Goal: Task Accomplishment & Management: Use online tool/utility

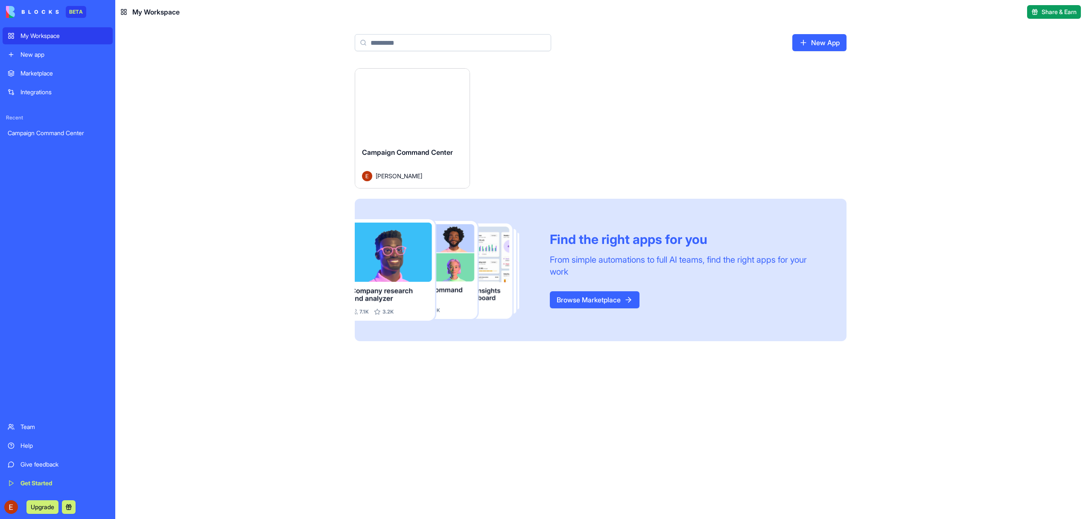
click at [411, 120] on div "Launch" at bounding box center [412, 105] width 114 height 72
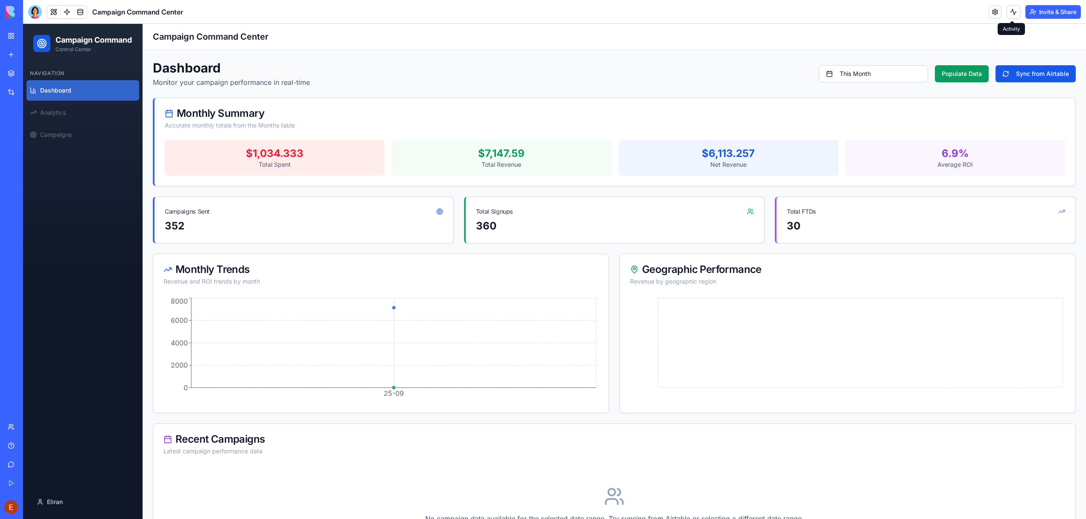
click at [1008, 15] on button at bounding box center [1013, 12] width 14 height 14
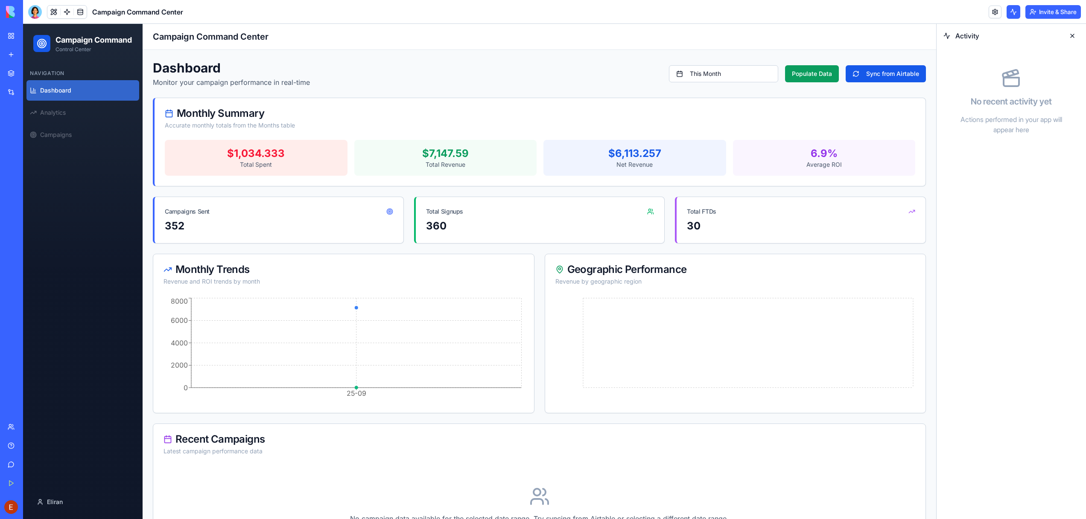
click at [1008, 15] on button at bounding box center [1013, 12] width 14 height 14
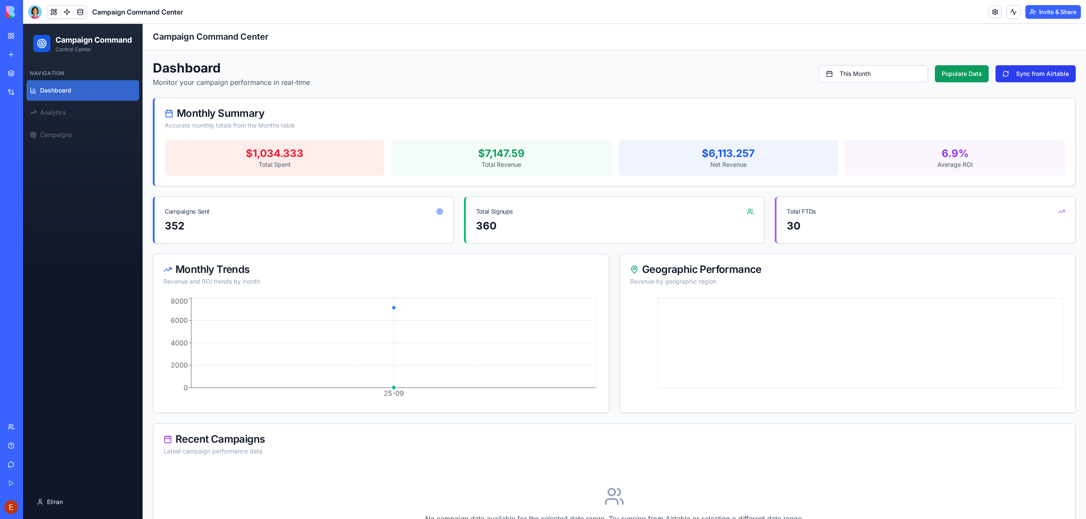
click at [1023, 70] on button "Sync from Airtable" at bounding box center [1035, 73] width 80 height 17
click at [1015, 10] on button at bounding box center [1013, 12] width 14 height 14
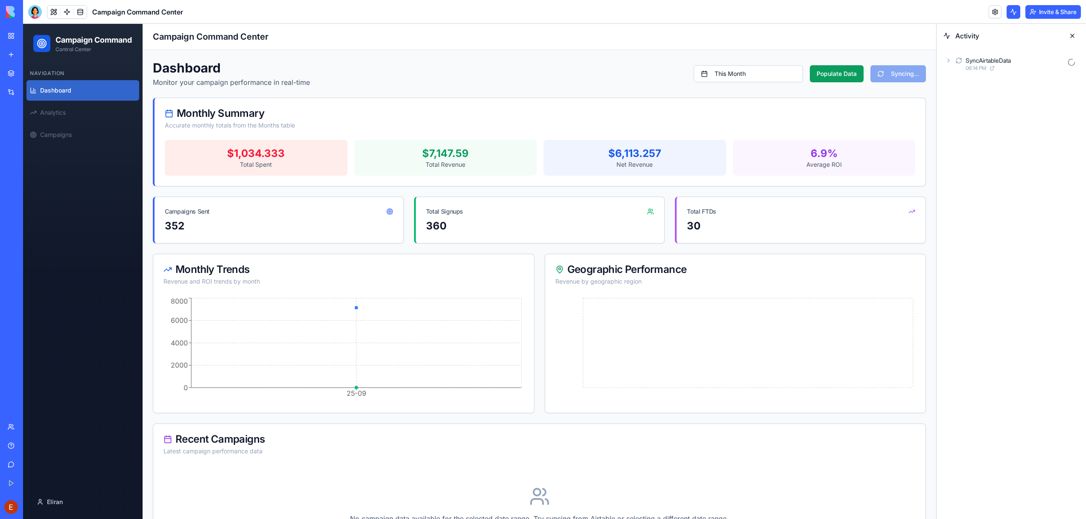
click at [944, 57] on div "SyncAirtableData 06:14 PM" at bounding box center [1011, 64] width 136 height 19
click at [960, 93] on div "AgentCall 06:14 PM" at bounding box center [1018, 101] width 122 height 19
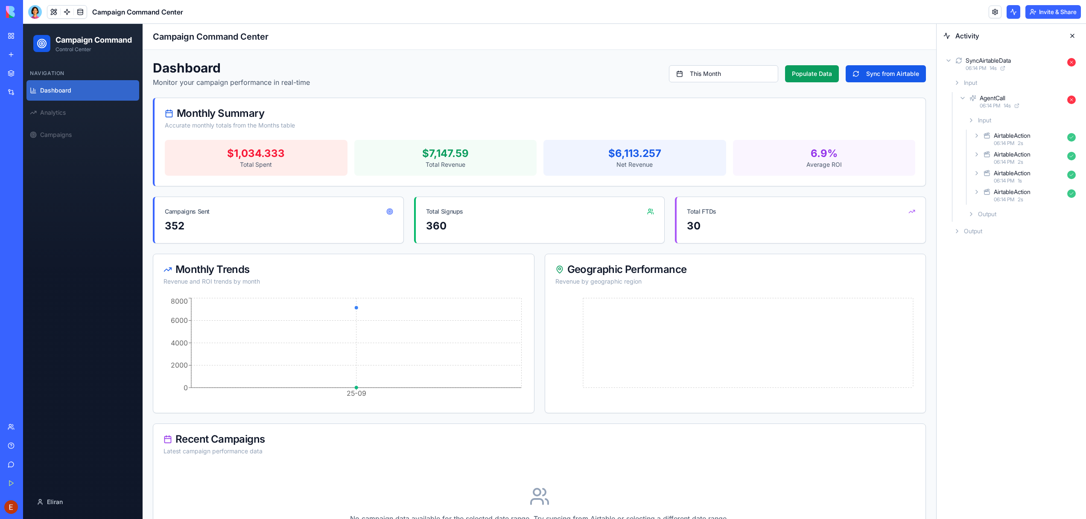
click at [973, 119] on icon at bounding box center [971, 120] width 7 height 7
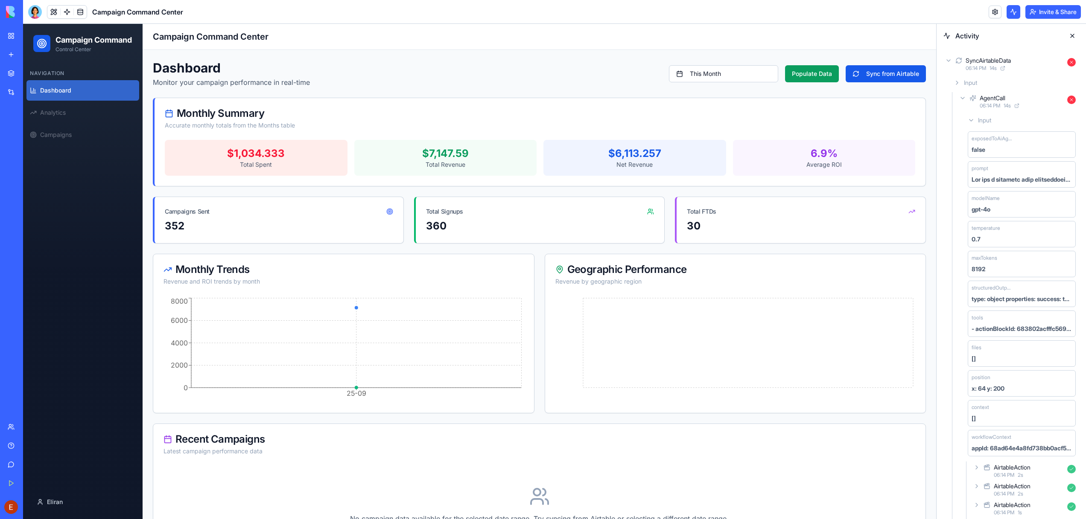
click at [973, 119] on icon at bounding box center [971, 120] width 7 height 7
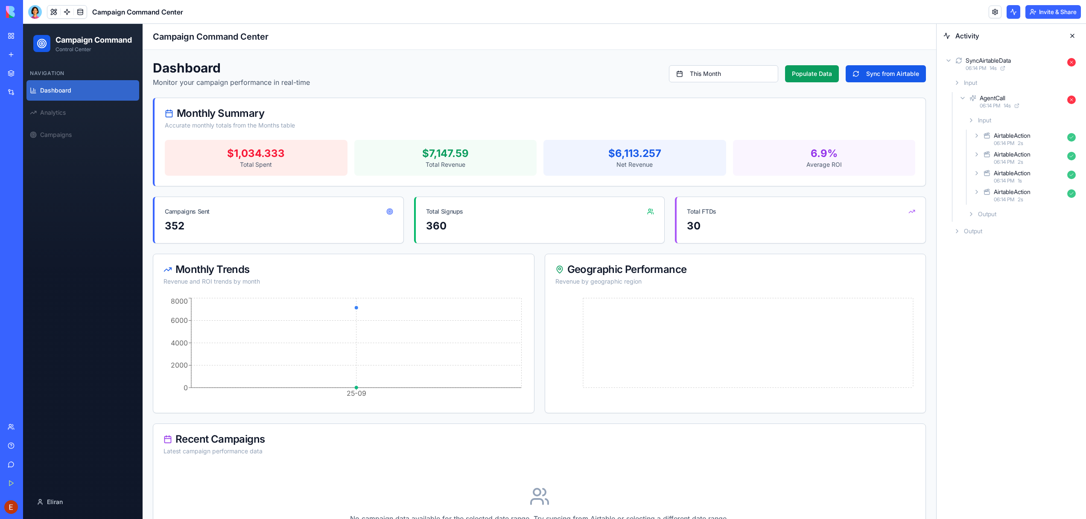
click at [971, 212] on icon at bounding box center [971, 214] width 7 height 7
click at [961, 267] on div "Output" at bounding box center [1014, 264] width 129 height 15
click at [66, 13] on link at bounding box center [67, 12] width 13 height 13
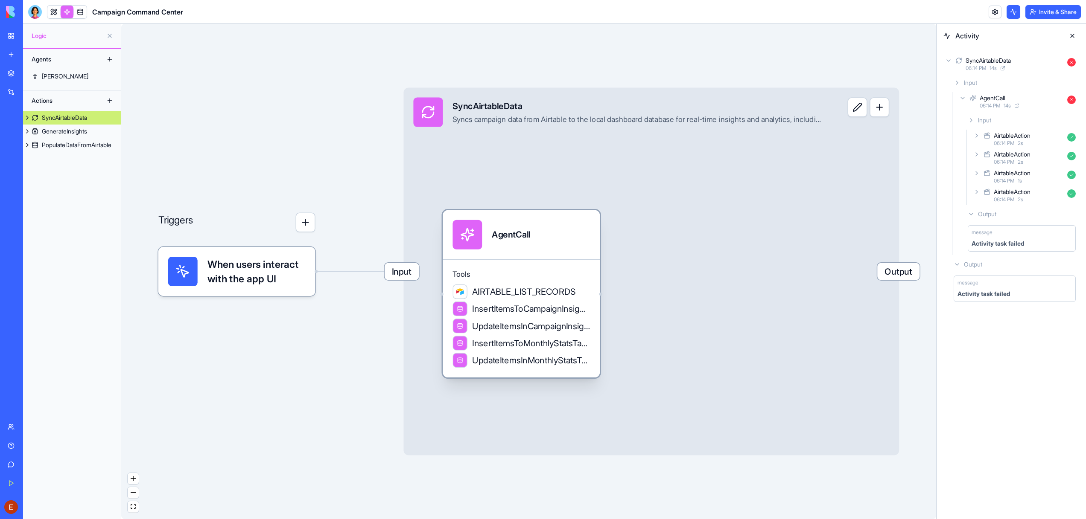
click at [544, 261] on div "Tools AIRTABLE_LIST_RECORDS InsertItemsToCampaignInsightsTable UpdateItemsInCam…" at bounding box center [521, 318] width 157 height 118
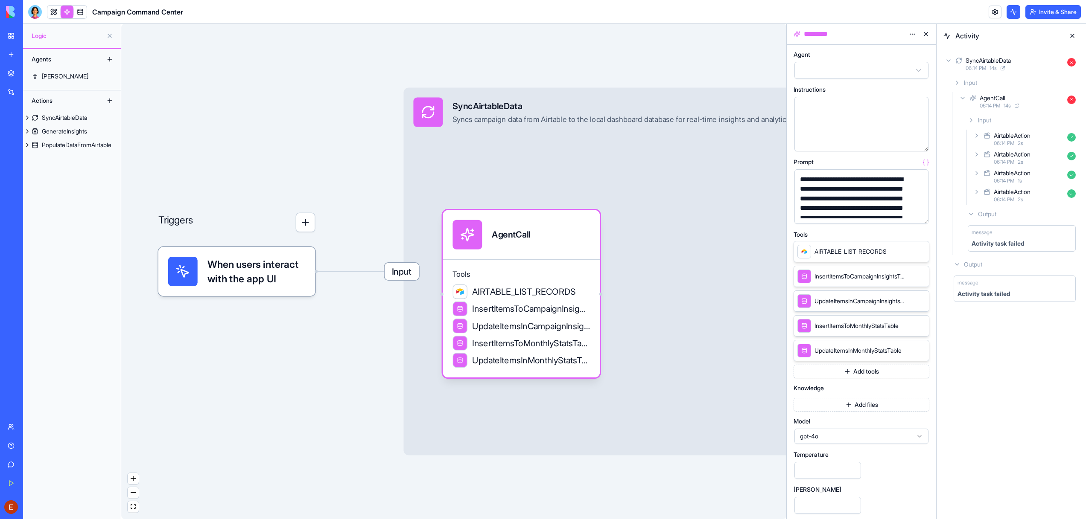
click at [858, 426] on div "Model gpt-4o" at bounding box center [861, 432] width 136 height 26
click at [858, 434] on span "gpt-4o" at bounding box center [856, 436] width 113 height 9
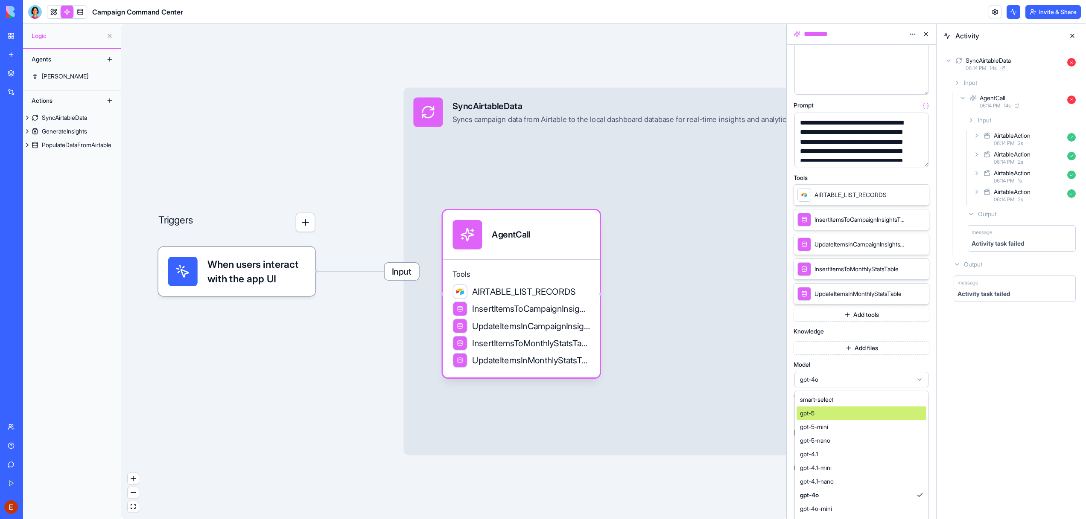
click at [839, 414] on div "gpt-5" at bounding box center [861, 414] width 130 height 14
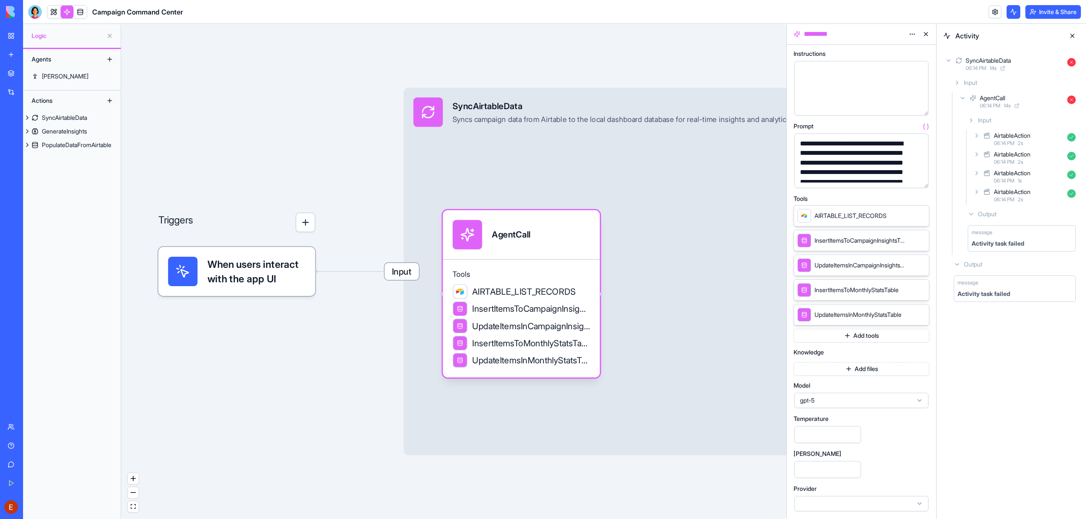
click at [924, 34] on button at bounding box center [926, 34] width 14 height 14
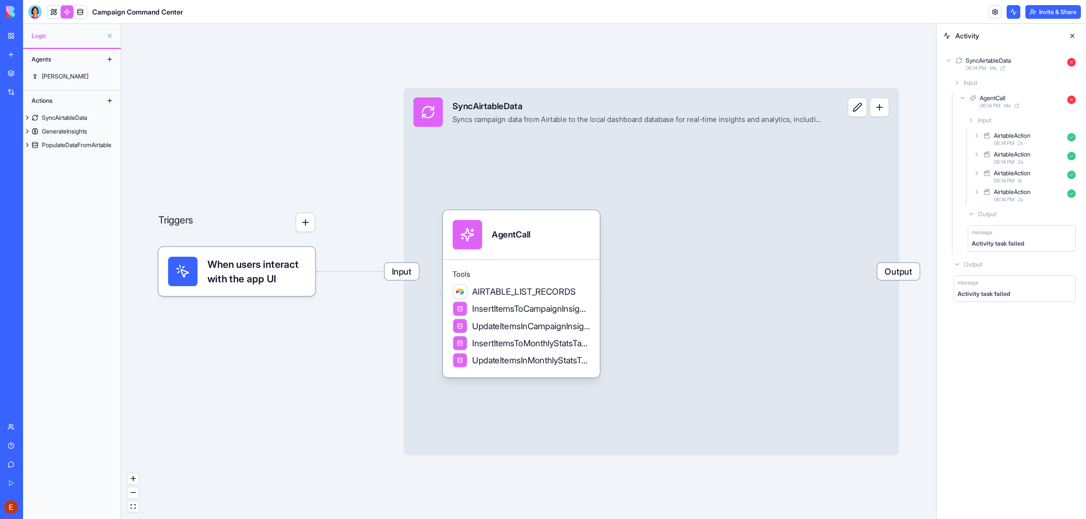
click at [51, 15] on body "BETA My Workspace New app Marketplace Integrations Recent Campaign Command Cent…" at bounding box center [543, 259] width 1086 height 519
click at [51, 15] on link at bounding box center [53, 12] width 13 height 13
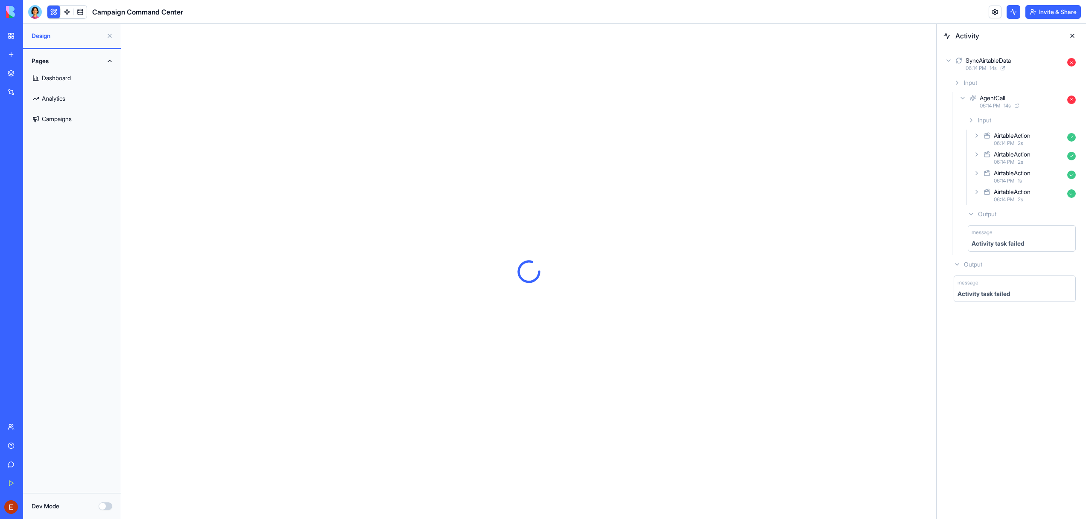
click at [68, 93] on link "Analytics" at bounding box center [71, 98] width 87 height 20
click at [66, 81] on link "Dashboard" at bounding box center [71, 78] width 87 height 20
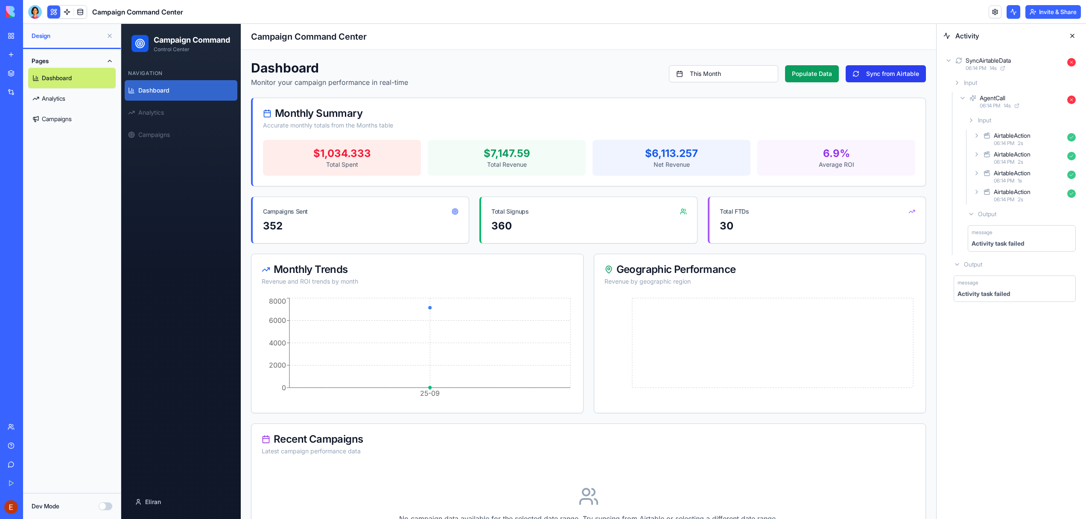
click at [901, 65] on button "Sync from Airtable" at bounding box center [885, 73] width 80 height 17
click at [949, 61] on icon at bounding box center [948, 60] width 7 height 7
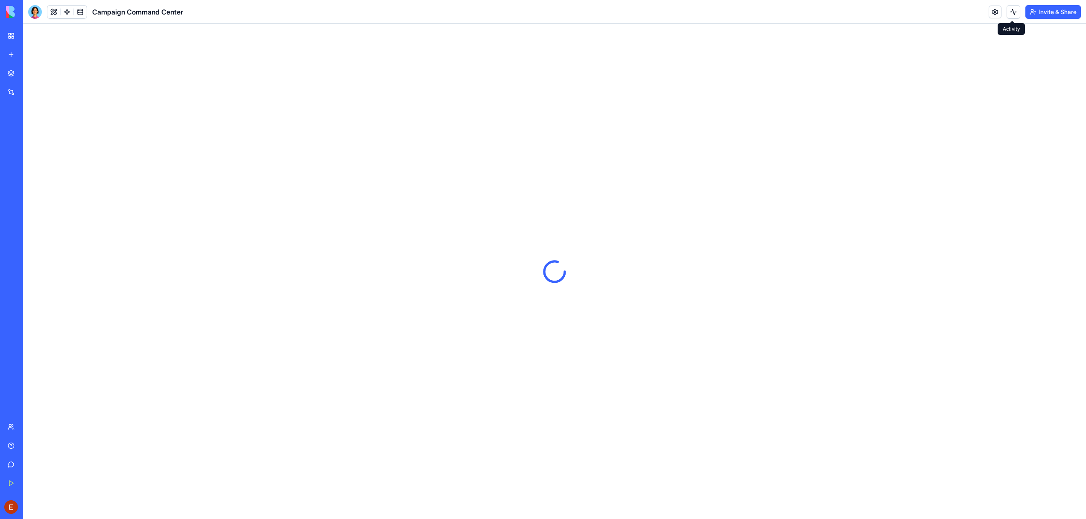
click at [1007, 13] on button at bounding box center [1013, 12] width 14 height 14
click at [1007, 12] on button at bounding box center [1013, 12] width 14 height 14
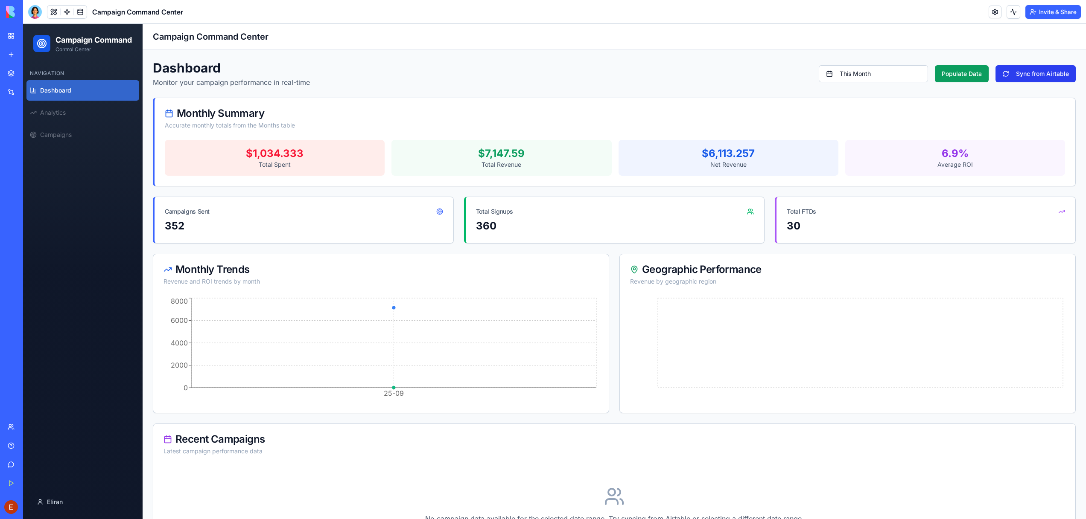
click at [1037, 75] on button "Sync from Airtable" at bounding box center [1035, 73] width 80 height 17
click at [1014, 16] on button at bounding box center [1013, 12] width 14 height 14
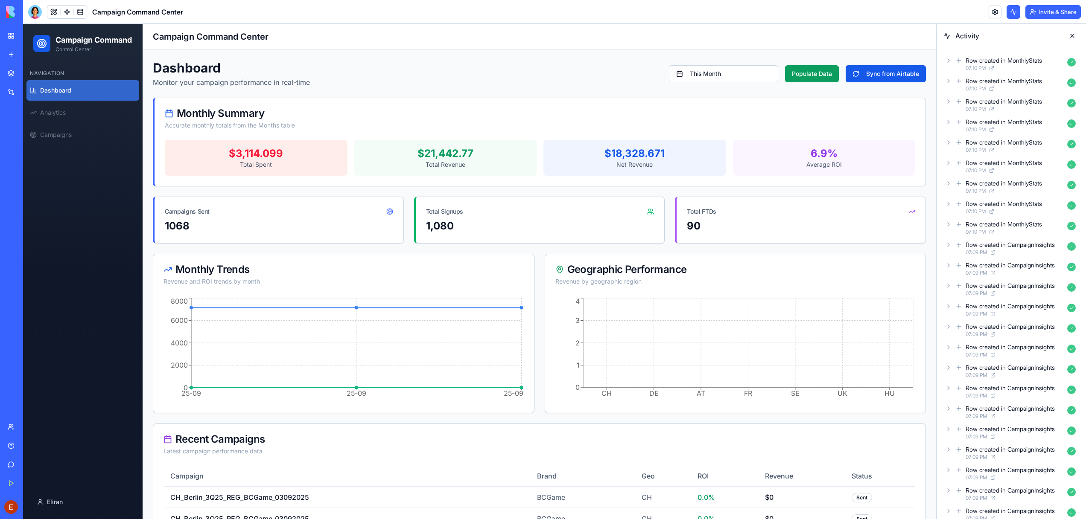
click at [1074, 35] on button at bounding box center [1072, 36] width 14 height 14
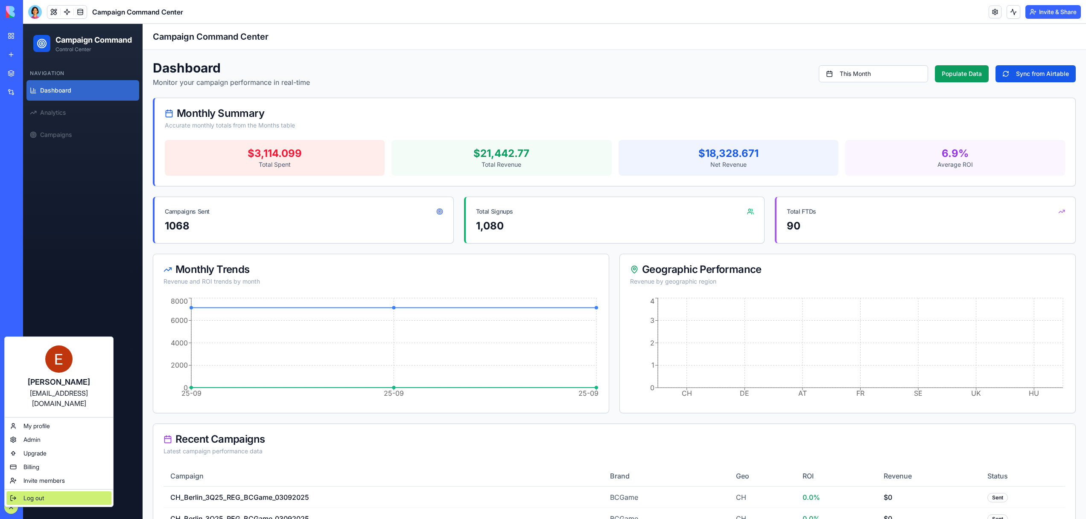
click at [25, 494] on span "Log out" at bounding box center [33, 498] width 20 height 9
